Goal: Browse casually

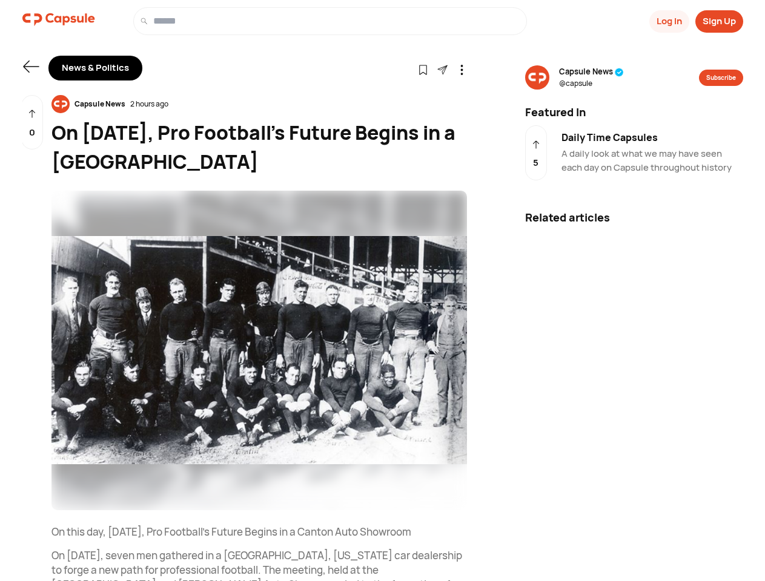
click at [668, 21] on button "Log In" at bounding box center [669, 21] width 40 height 22
click at [719, 21] on button "Sign Up" at bounding box center [719, 21] width 48 height 22
click at [31, 67] on icon at bounding box center [31, 67] width 16 height 12
click at [423, 69] on icon at bounding box center [423, 70] width 10 height 10
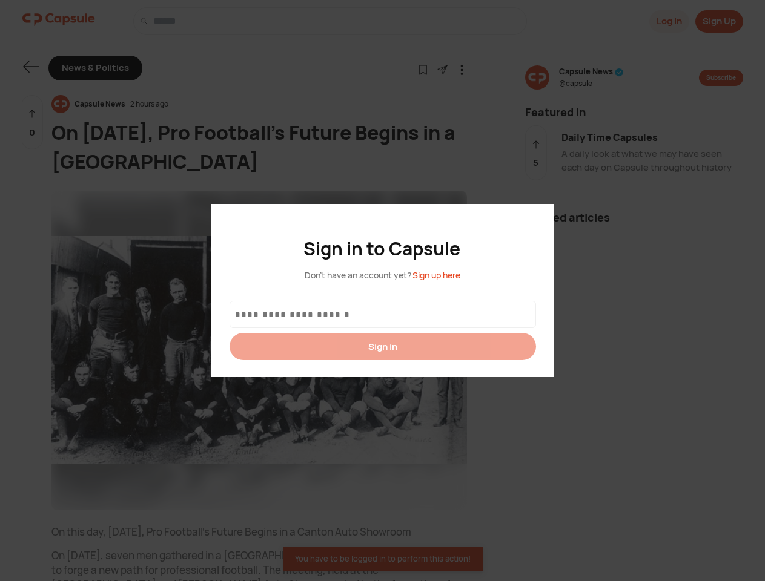
click at [442, 69] on div at bounding box center [382, 290] width 765 height 581
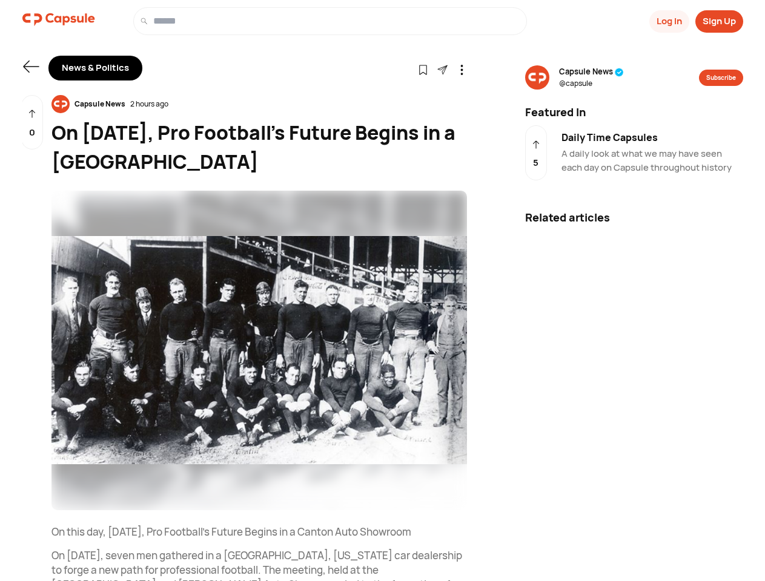
click at [461, 69] on icon at bounding box center [462, 70] width 10 height 10
click at [259, 104] on div "Capsule News 2 hours ago" at bounding box center [258, 104] width 415 height 18
click at [259, 351] on img at bounding box center [258, 351] width 415 height 320
click at [32, 122] on div "0" at bounding box center [32, 122] width 22 height 55
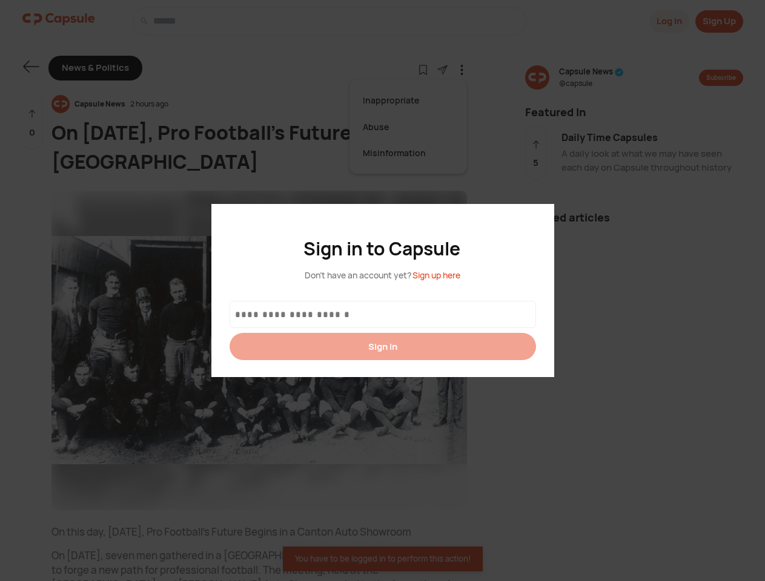
click at [591, 77] on div at bounding box center [382, 290] width 765 height 581
